Goal: Task Accomplishment & Management: Use online tool/utility

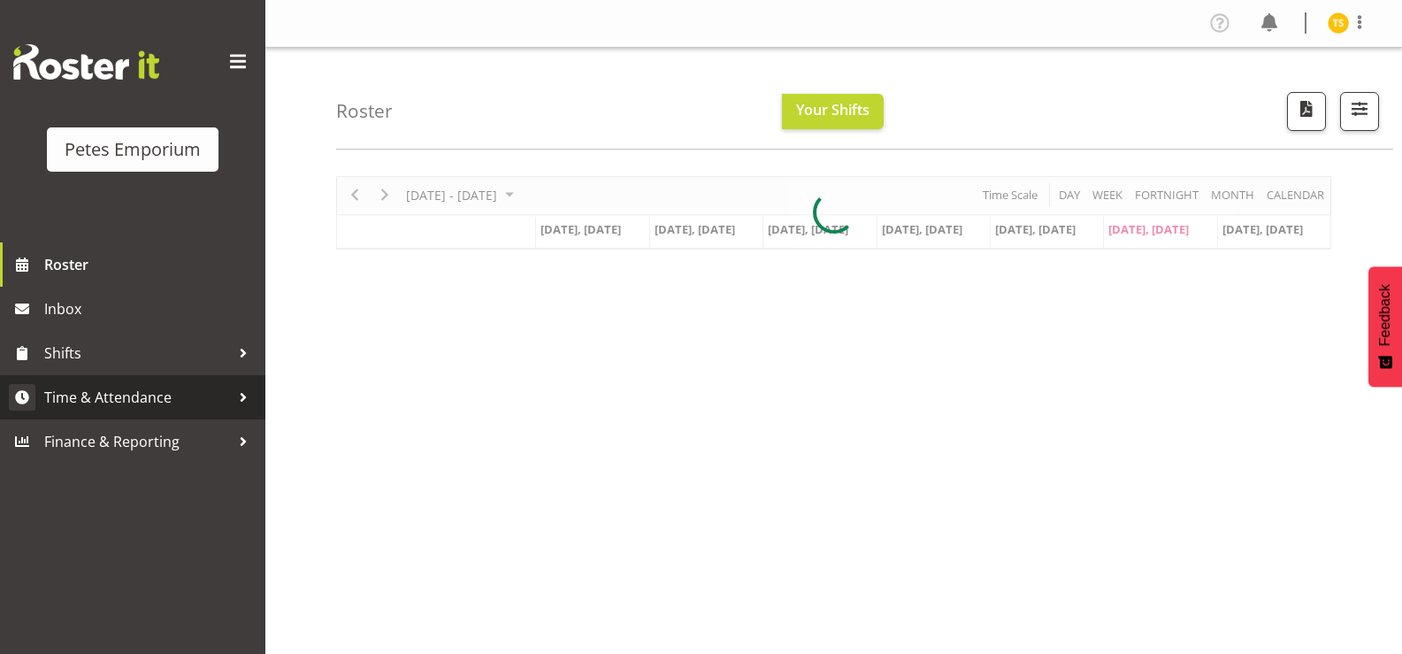
click at [122, 388] on span "Time & Attendance" at bounding box center [137, 397] width 186 height 27
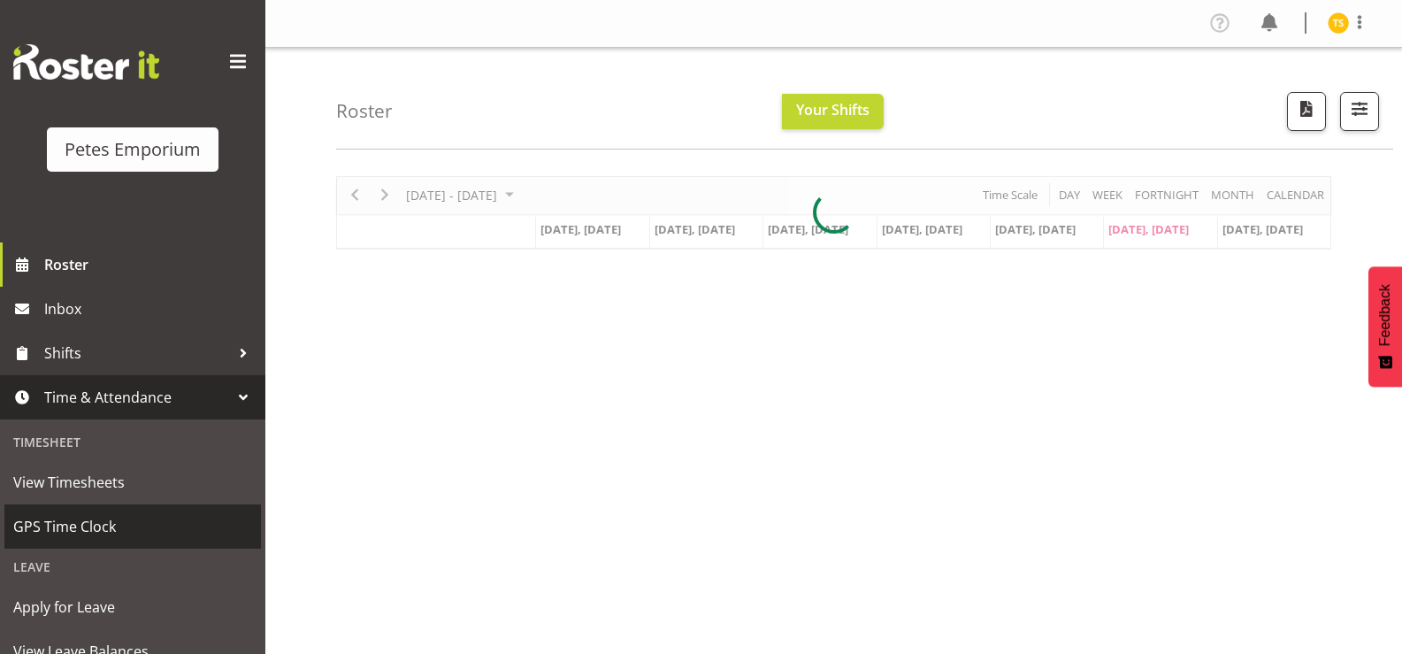
click at [57, 529] on span "GPS Time Clock" at bounding box center [132, 526] width 239 height 27
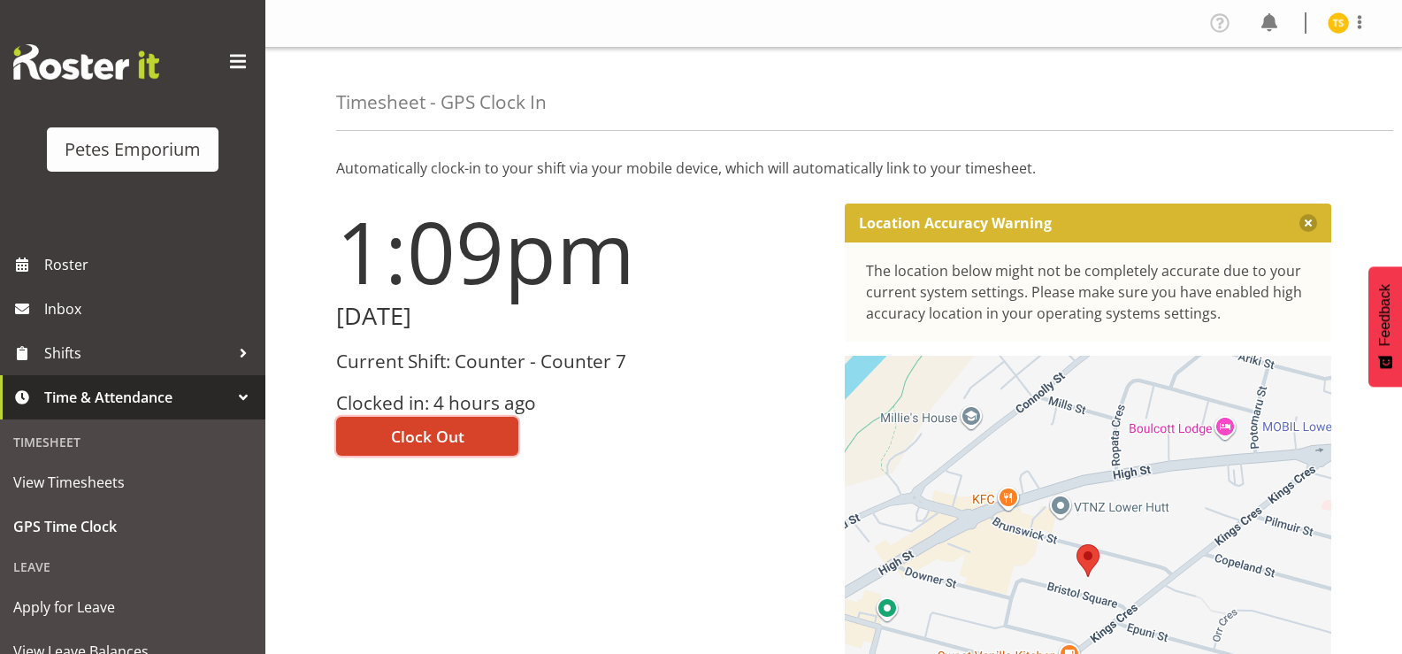
click at [387, 432] on button "Clock Out" at bounding box center [427, 436] width 182 height 39
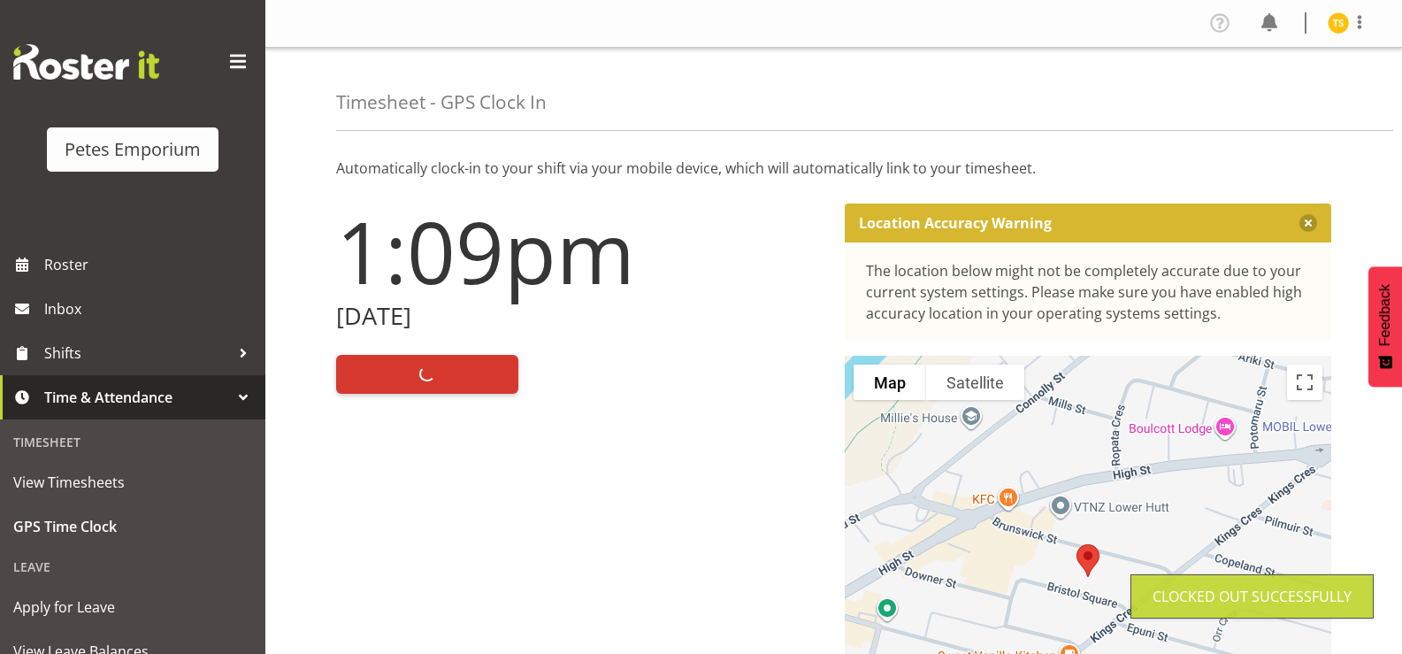
click at [1334, 20] on img at bounding box center [1337, 22] width 21 height 21
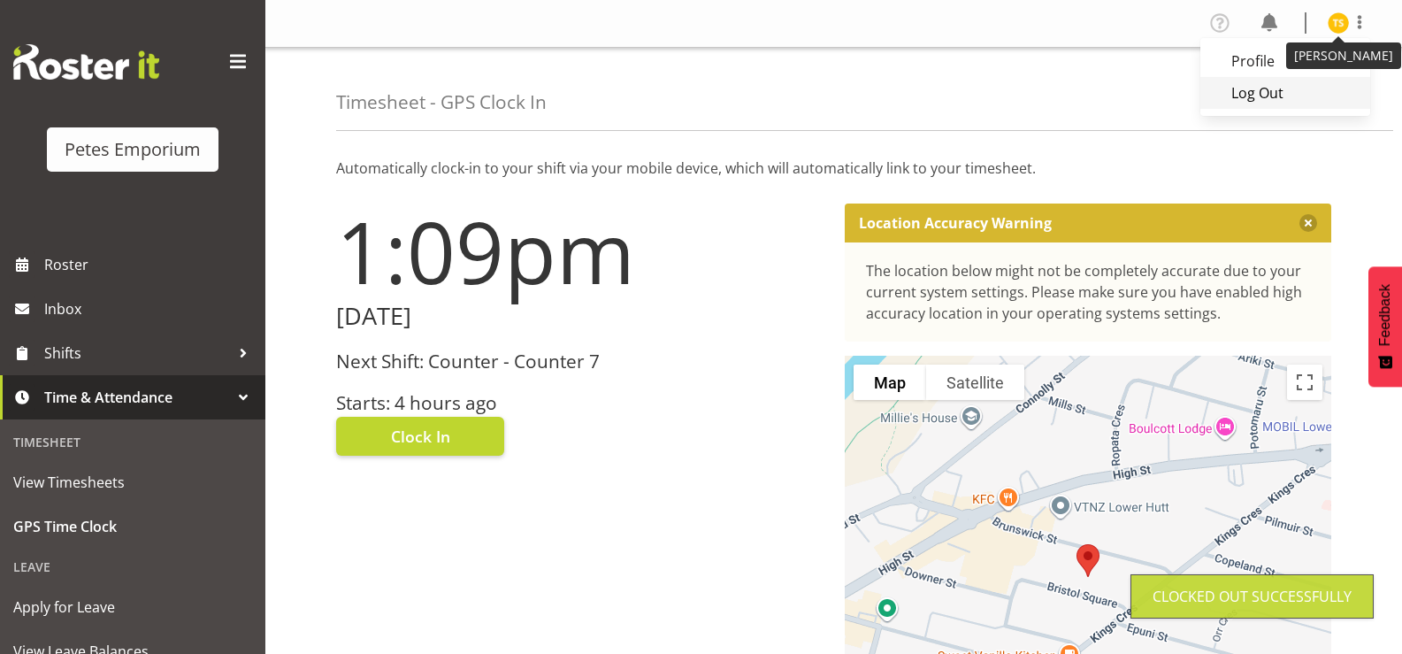
click at [1253, 102] on link "Log Out" at bounding box center [1285, 93] width 170 height 32
